Goal: Find specific page/section: Find specific page/section

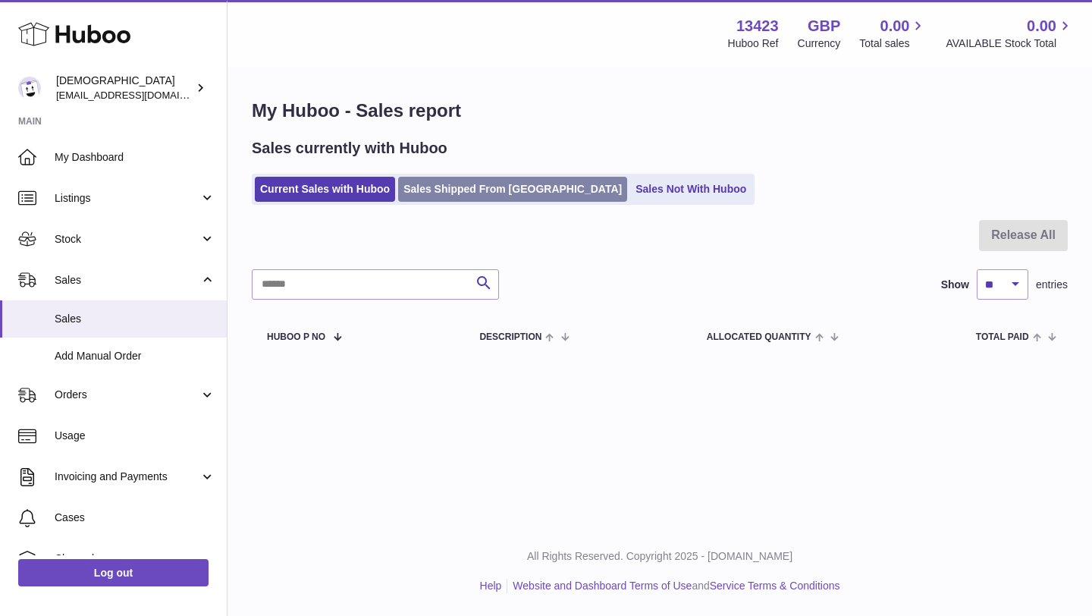
click at [435, 201] on link "Sales Shipped From [GEOGRAPHIC_DATA]" at bounding box center [512, 189] width 229 height 25
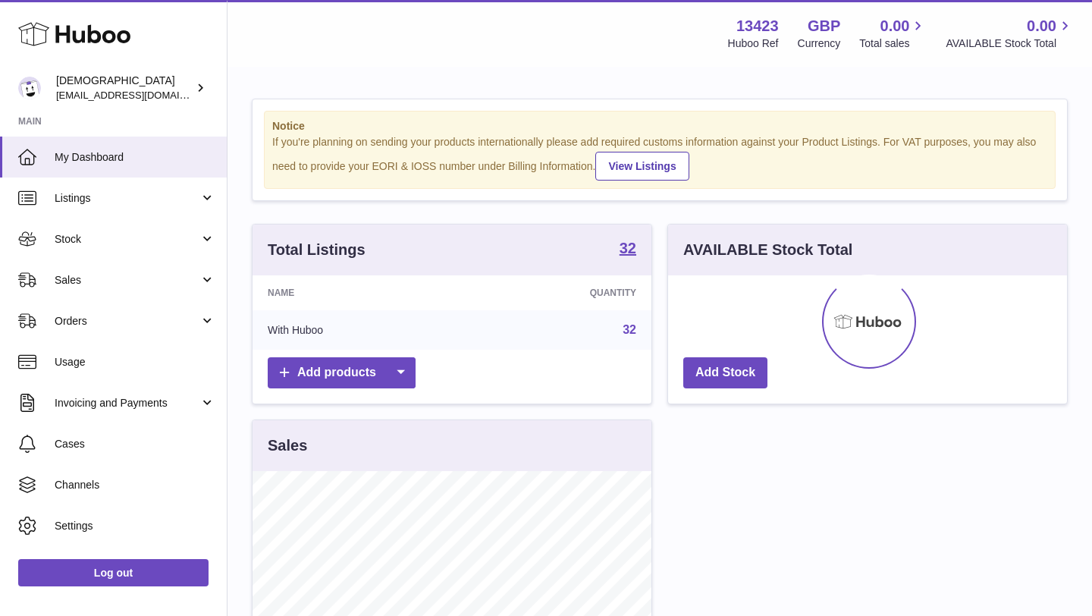
scroll to position [237, 399]
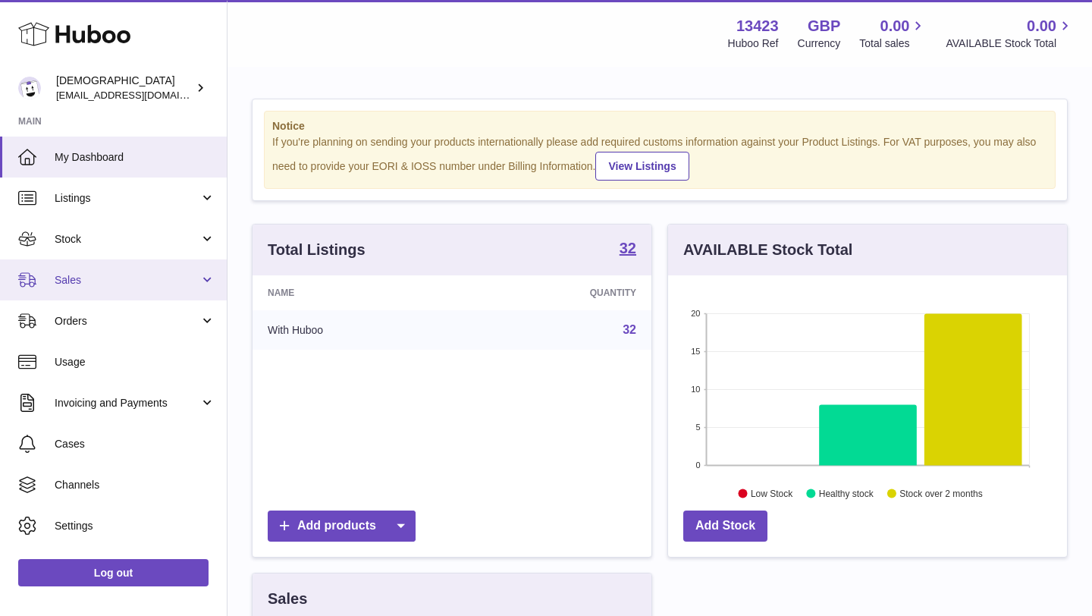
click at [81, 277] on span "Sales" at bounding box center [127, 280] width 145 height 14
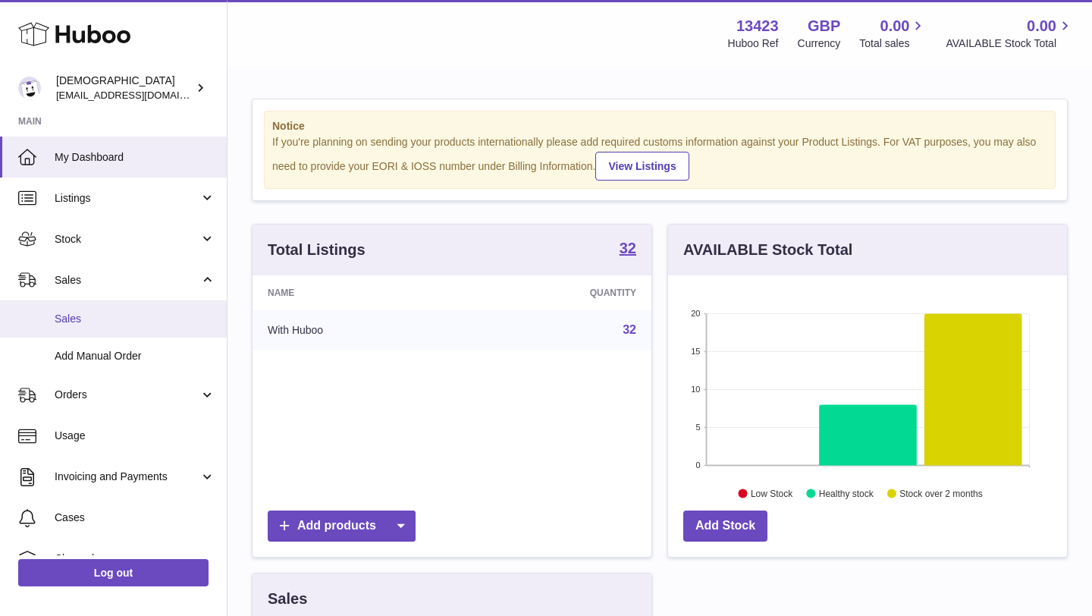
click at [89, 320] on span "Sales" at bounding box center [135, 319] width 161 height 14
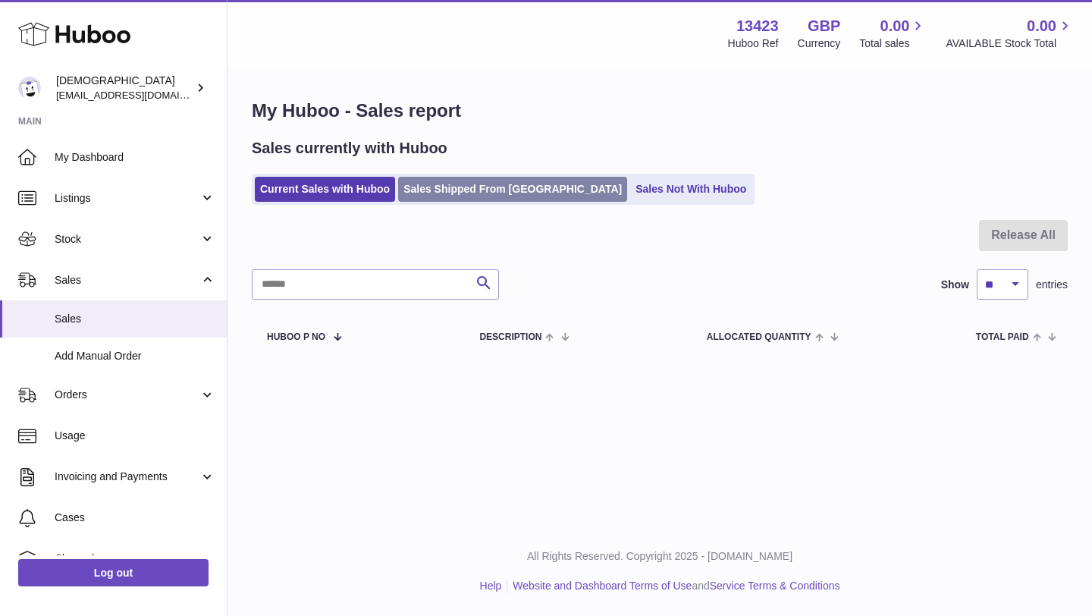
click at [418, 193] on link "Sales Shipped From [GEOGRAPHIC_DATA]" at bounding box center [512, 189] width 229 height 25
